Goal: Check status: Check status

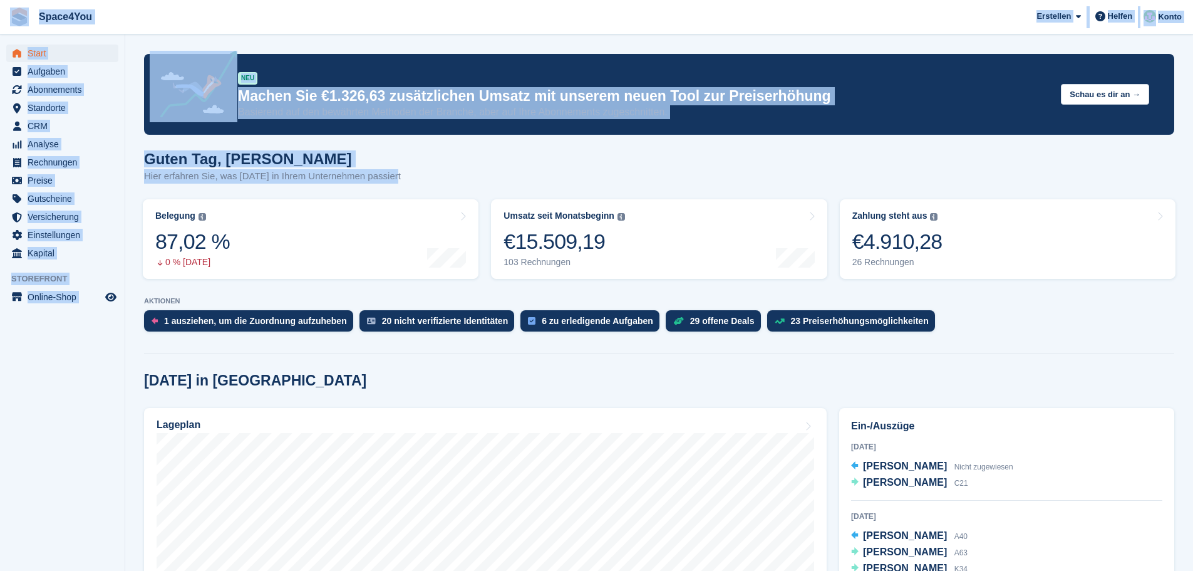
drag, startPoint x: 400, startPoint y: 176, endPoint x: 0, endPoint y: 13, distance: 431.5
click at [194, 23] on span "Space4You Erstellen Abonnement Rechnung Kontakt Deal Rabatt Seite Helfen Chat-S…" at bounding box center [596, 17] width 1193 height 34
drag, startPoint x: 398, startPoint y: 178, endPoint x: 4, endPoint y: 9, distance: 428.5
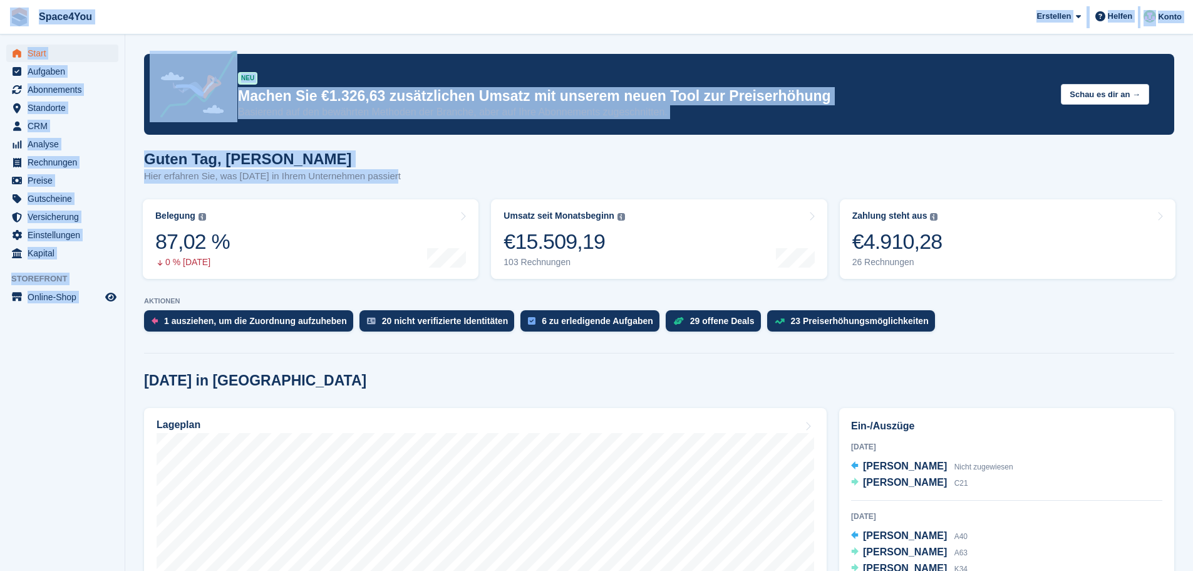
click at [227, 16] on span "Space4You Erstellen Abonnement Rechnung Kontakt Deal Rabatt Seite Helfen Chat-S…" at bounding box center [596, 17] width 1193 height 34
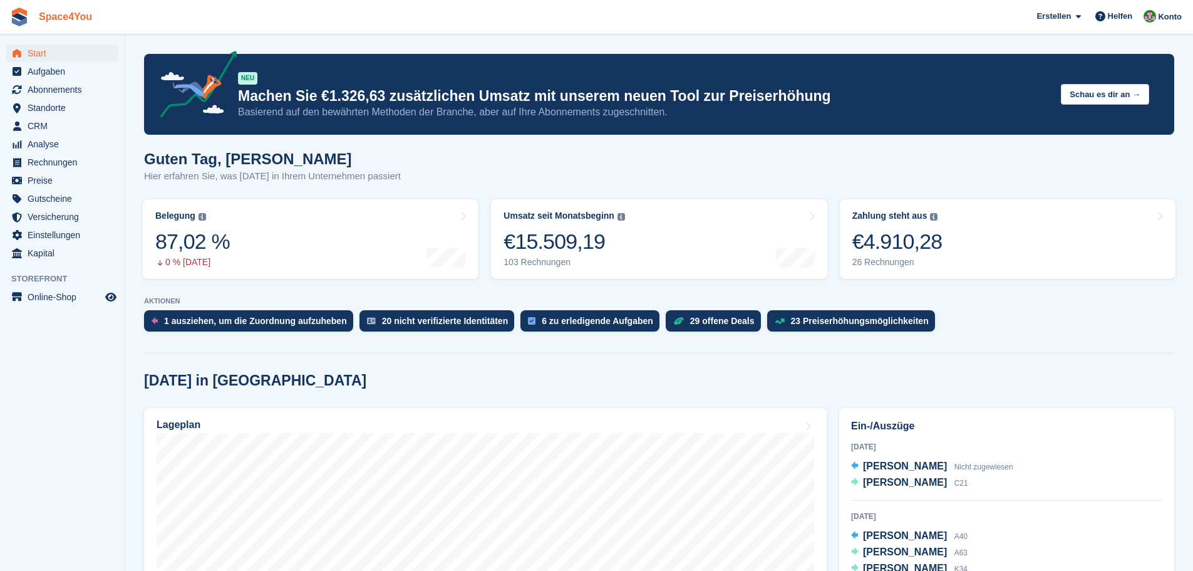
drag, startPoint x: 401, startPoint y: 175, endPoint x: 83, endPoint y: 16, distance: 354.9
click at [325, 7] on span "Space4You Erstellen Abonnement Rechnung Kontakt Deal Rabatt Seite Helfen Chat-S…" at bounding box center [596, 17] width 1193 height 34
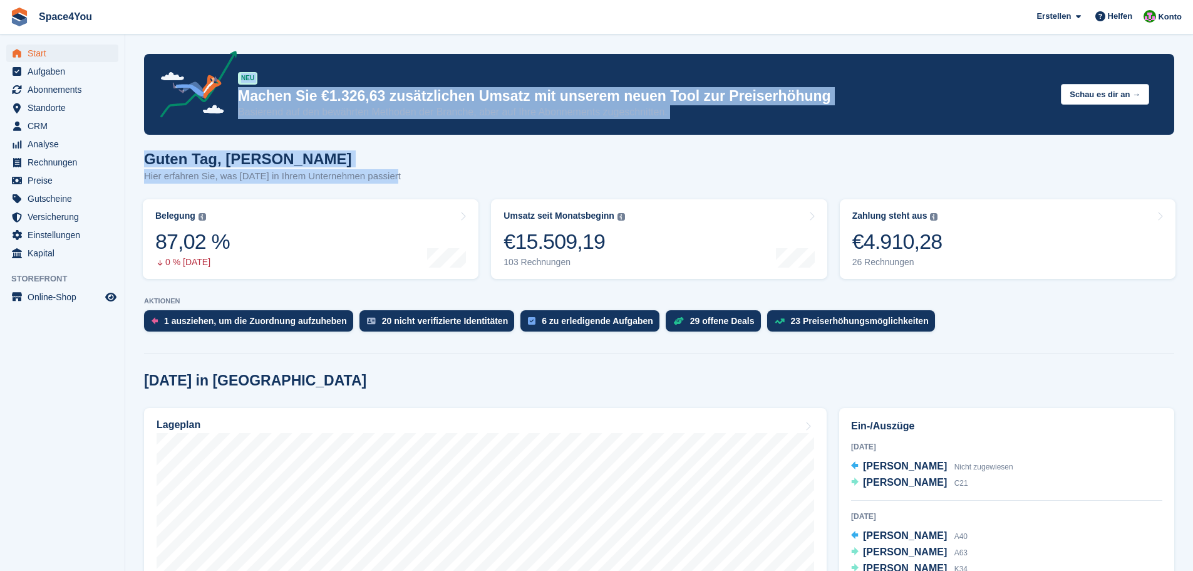
drag, startPoint x: 413, startPoint y: 175, endPoint x: 0, endPoint y: -1, distance: 449.3
click at [0, 0] on html "Space4You Erstellen Abonnement Rechnung Kontakt Deal Rabatt Seite Helfen Chat-S…" at bounding box center [596, 285] width 1193 height 571
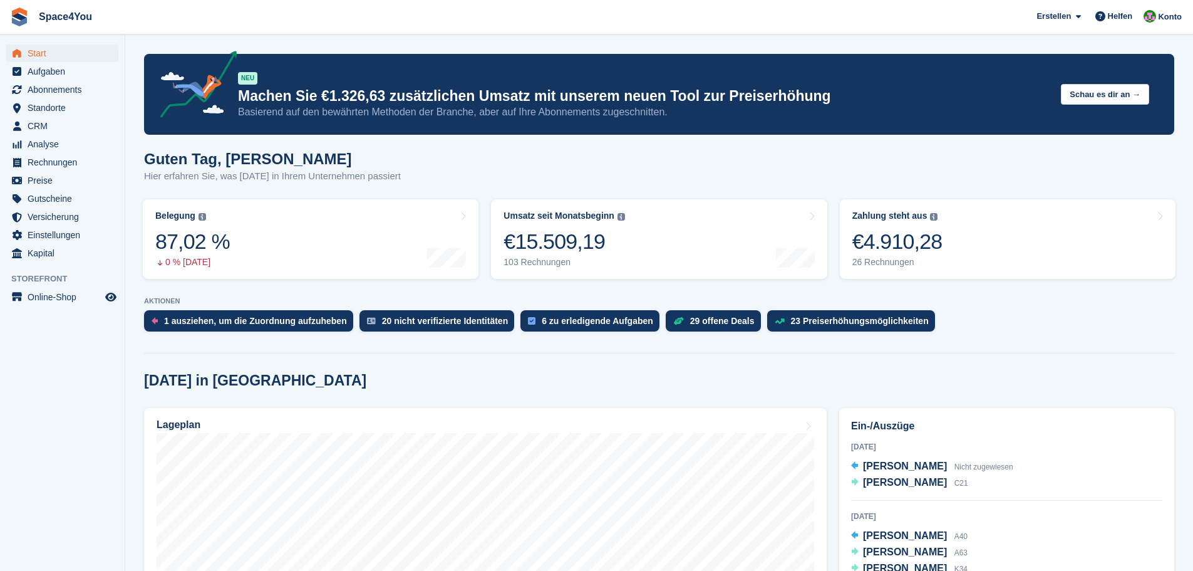
click at [232, 17] on span "Space4You Erstellen Abonnement Rechnung Kontakt Deal Rabatt Seite Helfen Chat-S…" at bounding box center [596, 17] width 1193 height 34
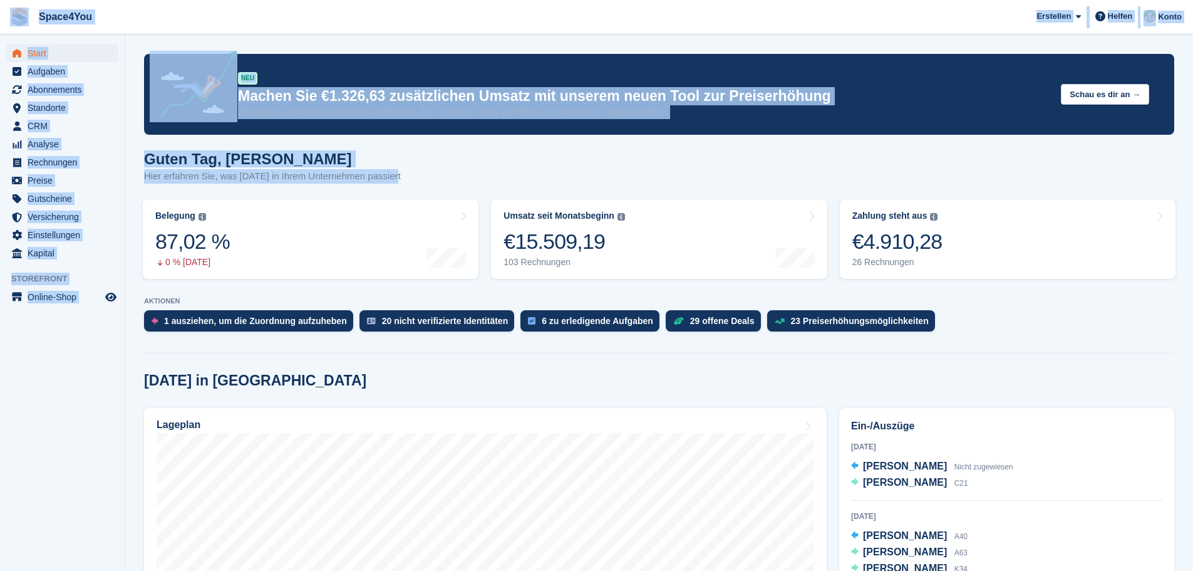
drag, startPoint x: 408, startPoint y: 178, endPoint x: 8, endPoint y: 6, distance: 435.7
click at [195, 22] on span "Space4You Erstellen Abonnement Rechnung Kontakt Deal Rabatt Seite Helfen Chat-S…" at bounding box center [596, 17] width 1193 height 34
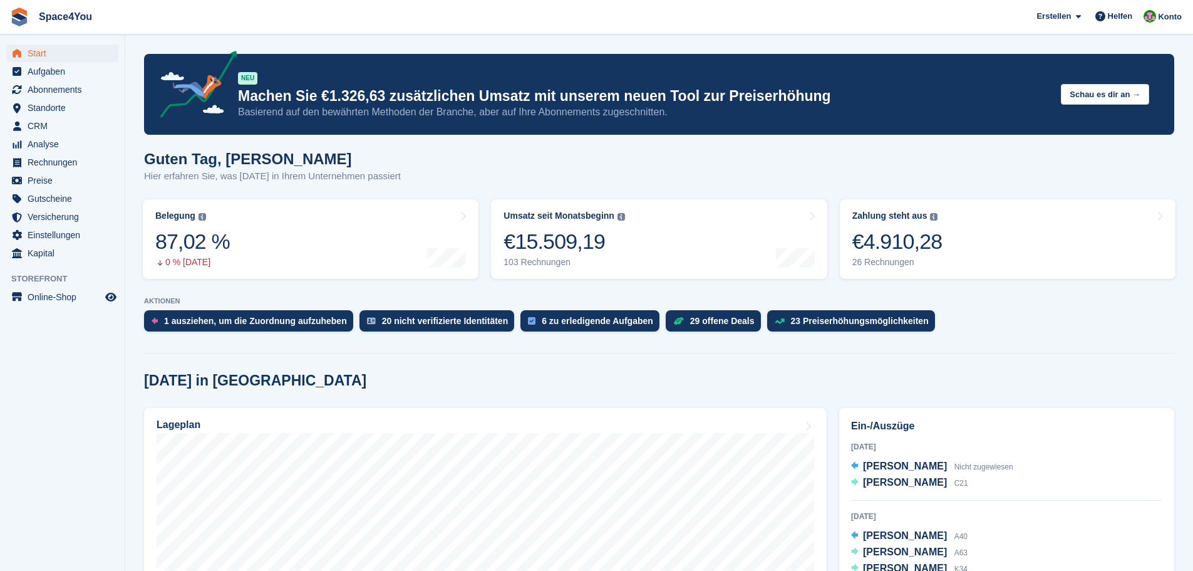
drag, startPoint x: 148, startPoint y: 18, endPoint x: 0, endPoint y: 15, distance: 148.5
click at [0, 15] on span "Space4You Erstellen Abonnement Rechnung Kontakt Deal Rabatt Seite Helfen Chat-S…" at bounding box center [596, 17] width 1193 height 34
click at [137, 18] on span "Space4You Erstellen Abonnement Rechnung Kontakt Deal Rabatt Seite Helfen Chat-S…" at bounding box center [596, 17] width 1193 height 34
click at [1095, 238] on link "Zahlung steht aus Der gesamte ausstehende Saldo aller offenen Rechnungen. €4.91…" at bounding box center [1008, 239] width 336 height 80
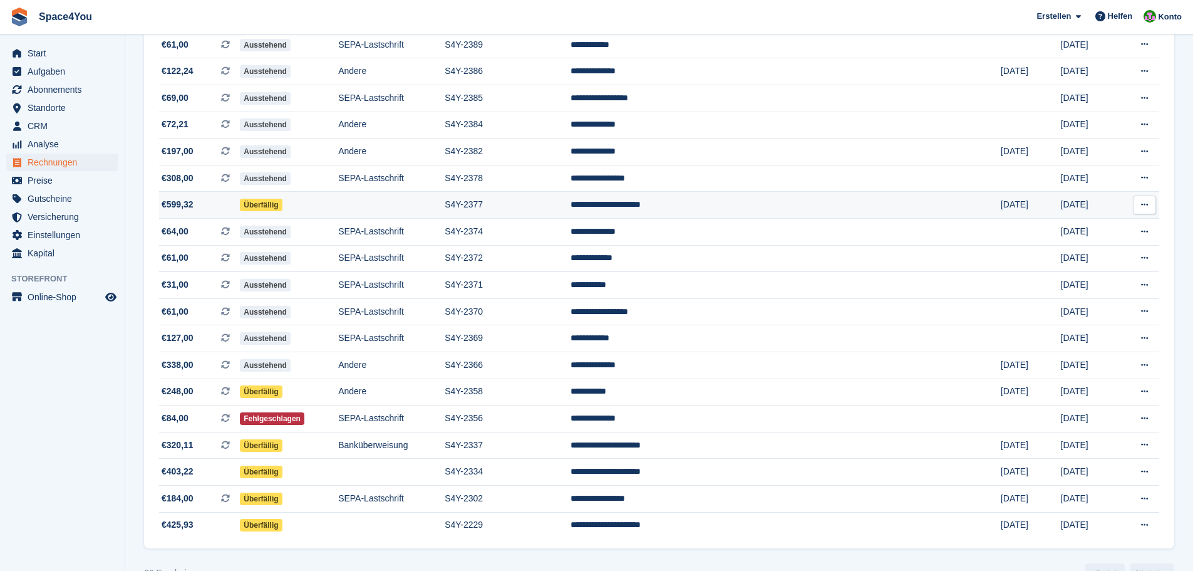
scroll to position [395, 0]
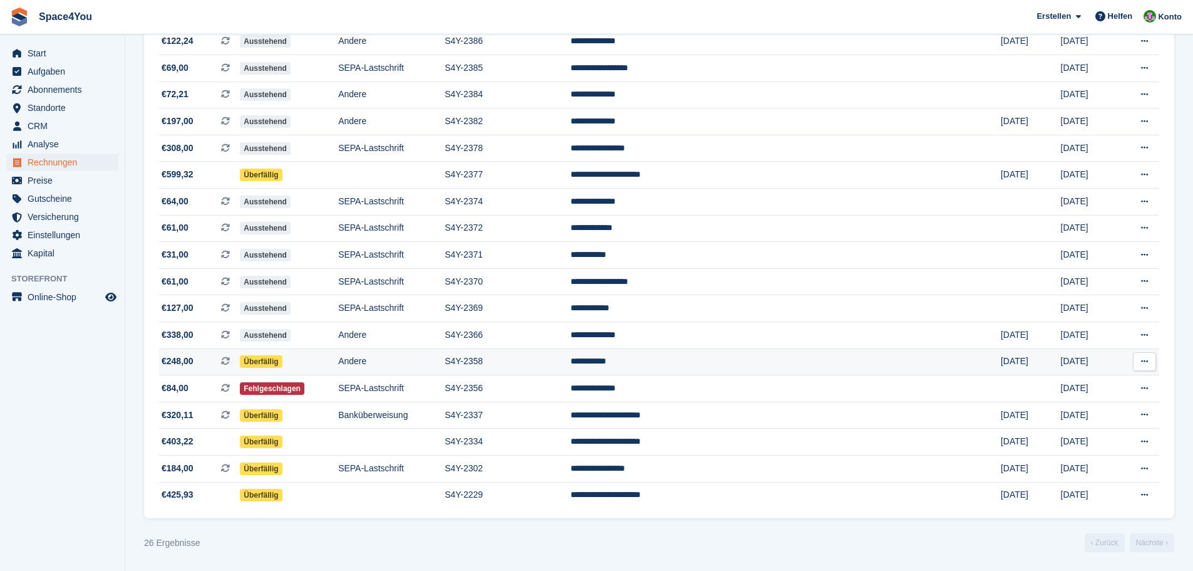
click at [205, 358] on span "€248,00 Dies ist eine wiederkehrende Abonnementrechnung." at bounding box center [199, 360] width 81 height 13
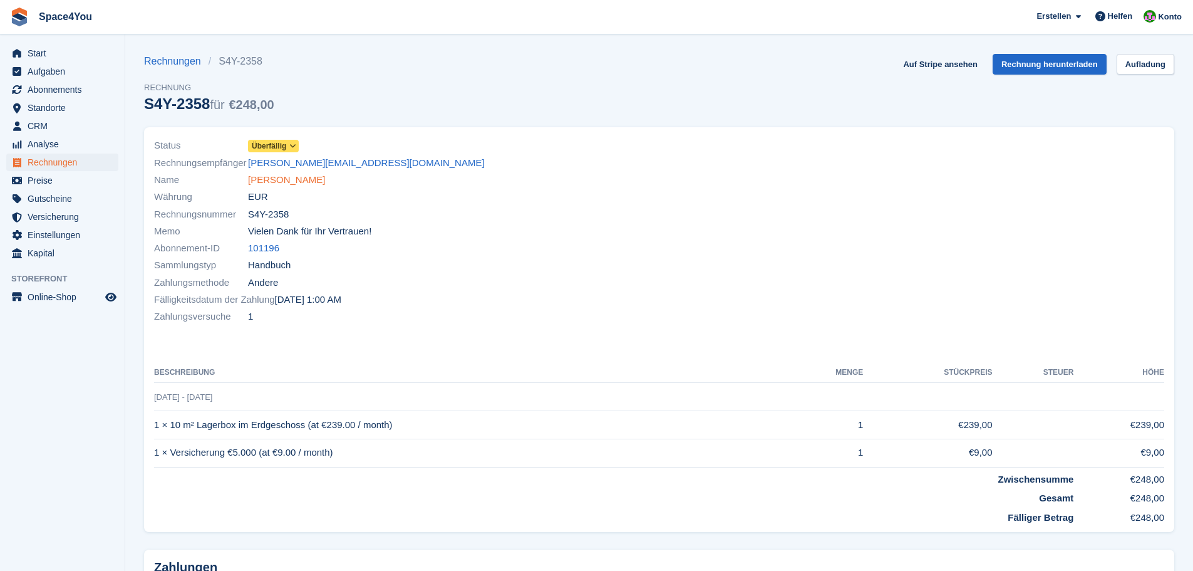
click at [271, 181] on link "[PERSON_NAME]" at bounding box center [286, 180] width 77 height 14
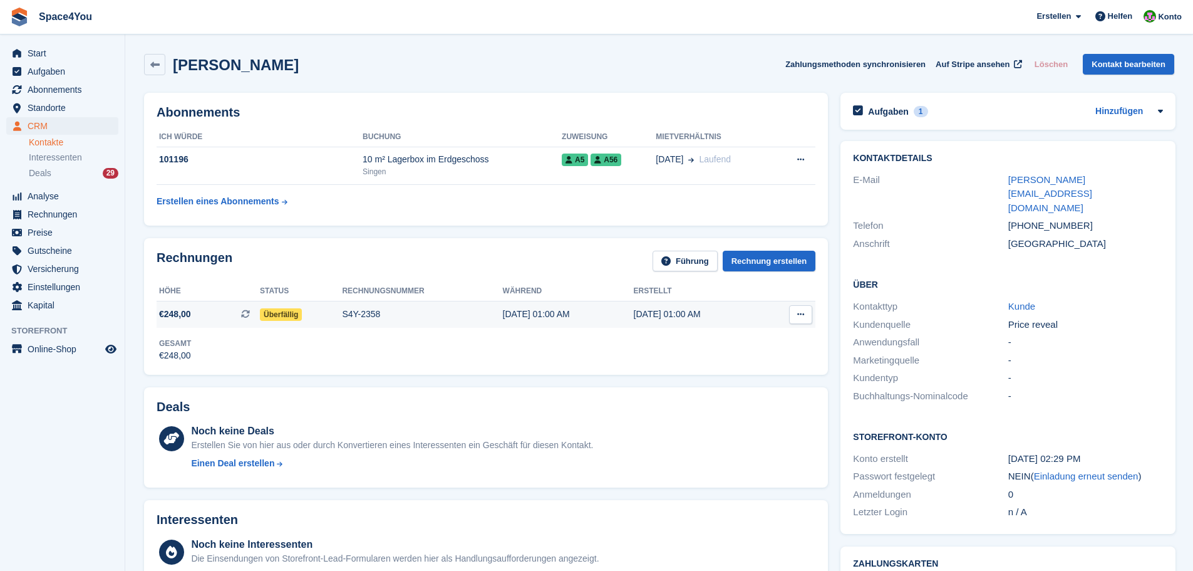
click at [208, 315] on span "€248,00 Dies ist eine wiederkehrende Abonnementrechnung." at bounding box center [208, 314] width 103 height 13
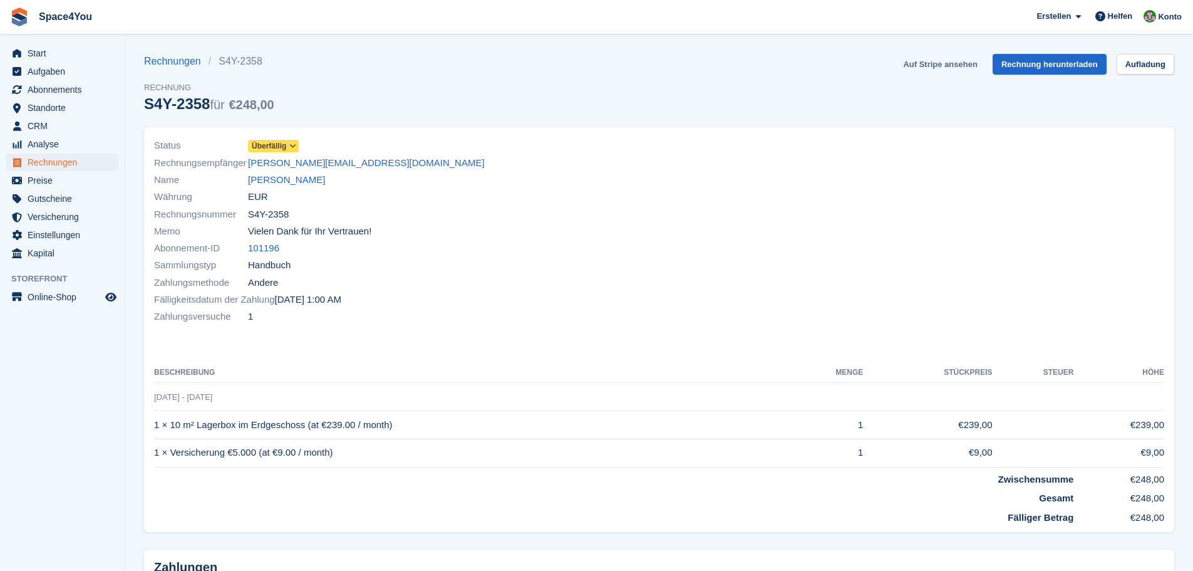
click at [963, 62] on link "Auf Stripe ansehen" at bounding box center [940, 64] width 84 height 21
click at [268, 178] on link "[PERSON_NAME]" at bounding box center [286, 180] width 77 height 14
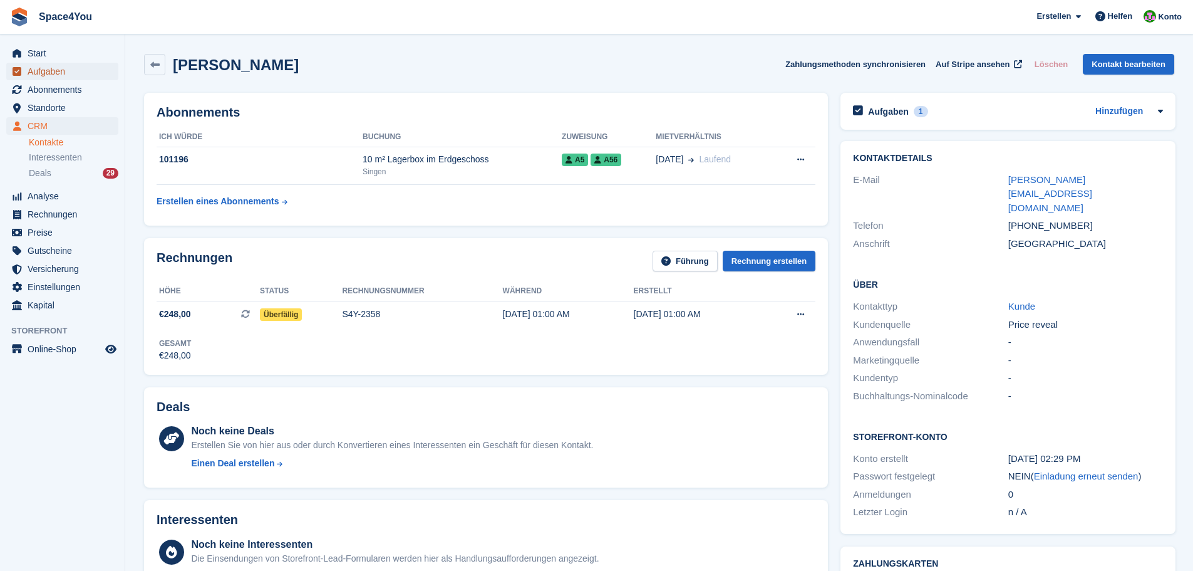
click at [59, 69] on span "Aufgaben" at bounding box center [65, 72] width 75 height 18
